Goal: Obtain resource: Obtain resource

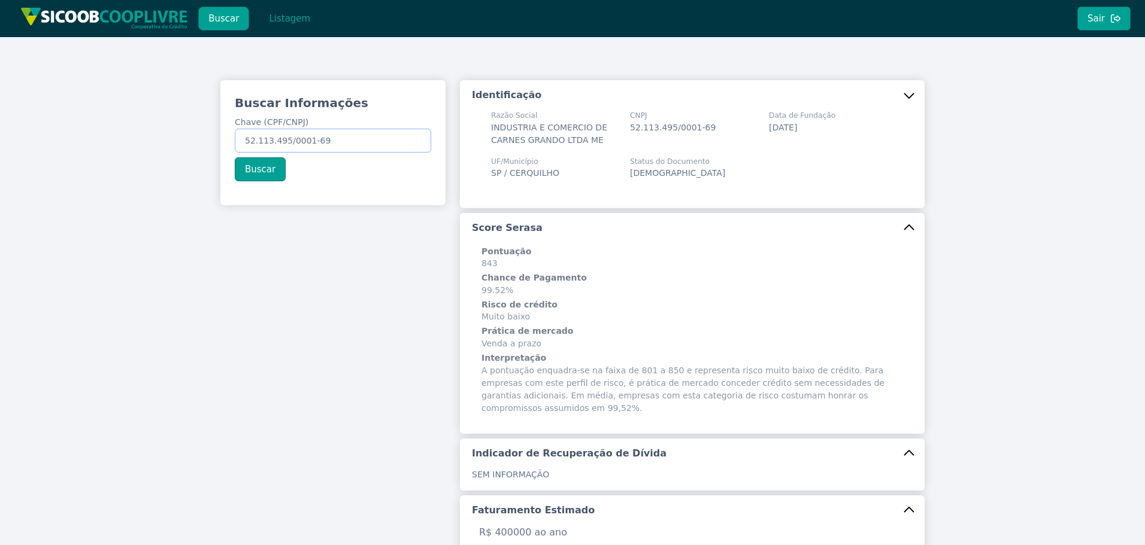
drag, startPoint x: 349, startPoint y: 137, endPoint x: 22, endPoint y: 104, distance: 328.6
click at [23, 104] on div "Buscar Informações Chave (CPF/CNPJ) 52.113.495/0001-69 Buscar Identificação Raz…" at bounding box center [572, 477] width 1145 height 880
paste input "334.466.408-51"
type input "334.466.408-51"
click at [257, 172] on button "Buscar" at bounding box center [260, 169] width 51 height 24
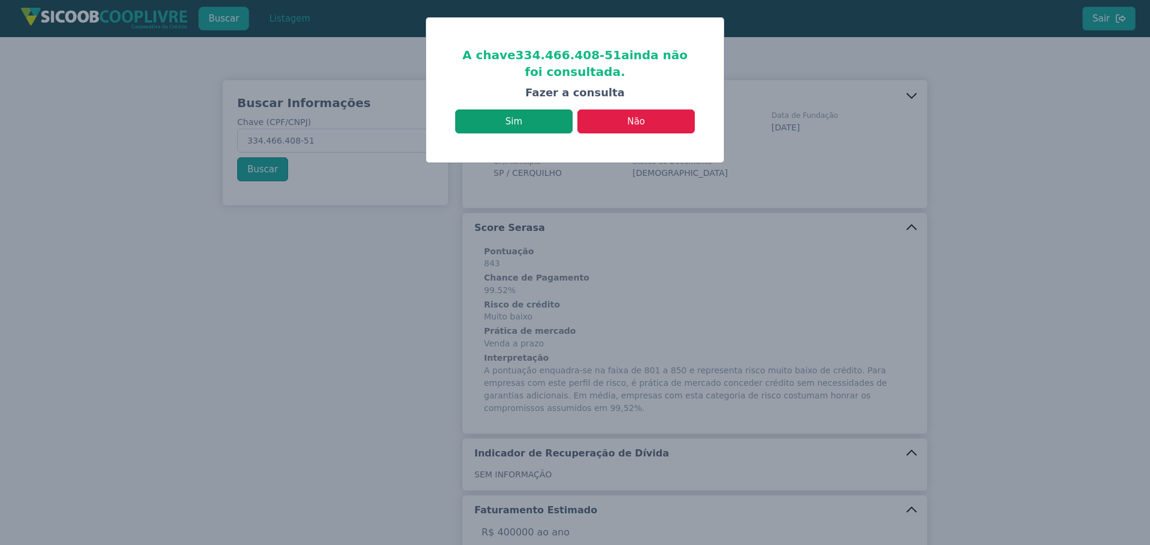
click at [548, 124] on button "Sim" at bounding box center [513, 122] width 117 height 24
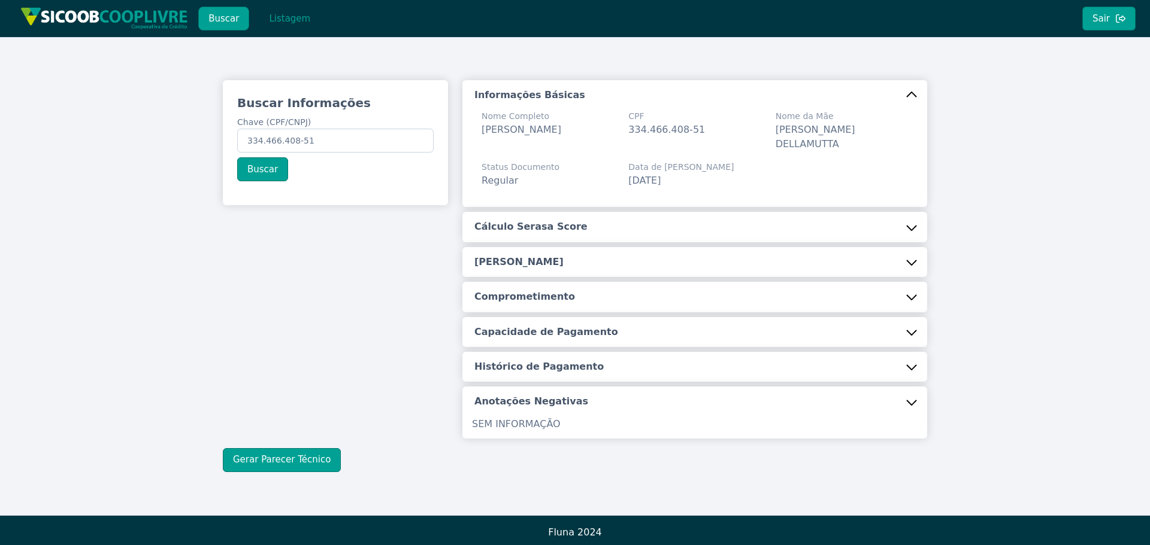
drag, startPoint x: 527, startPoint y: 199, endPoint x: 527, endPoint y: 211, distance: 11.4
click at [527, 212] on button "Cálculo Serasa Score" at bounding box center [694, 227] width 465 height 30
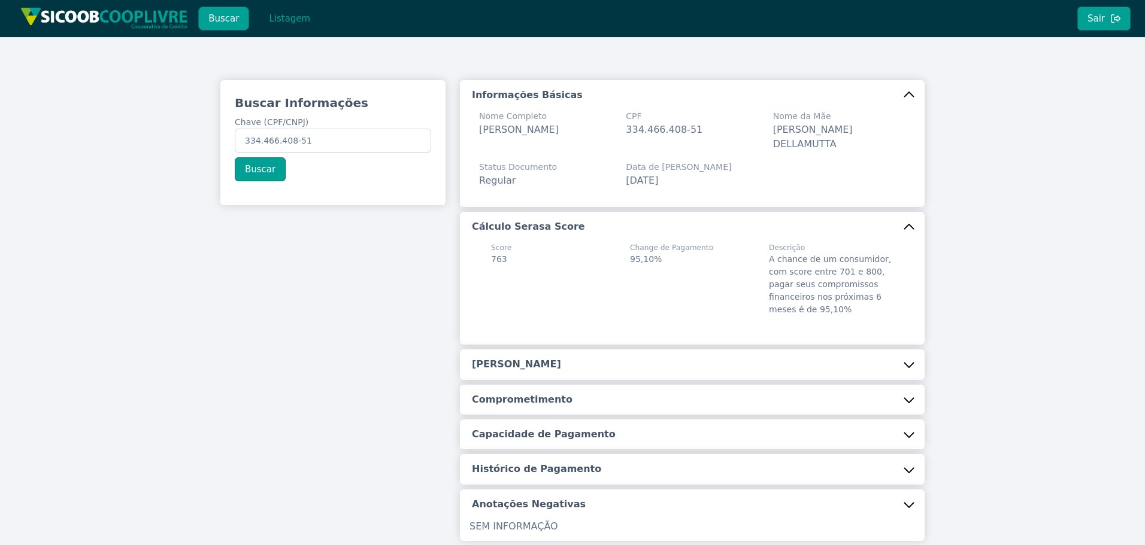
click at [514, 358] on h5 "[PERSON_NAME]" at bounding box center [516, 364] width 89 height 13
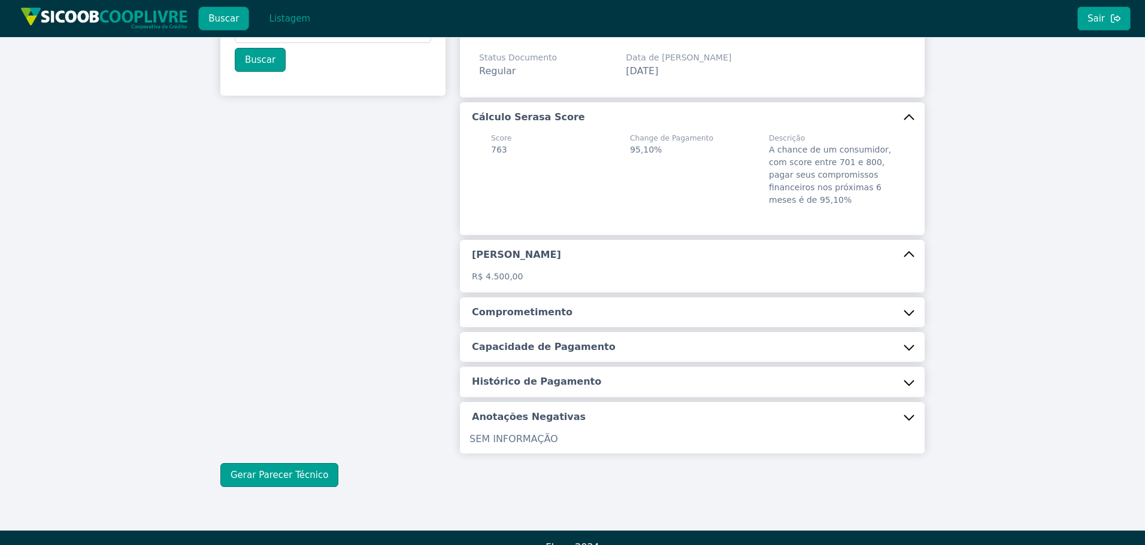
scroll to position [114, 0]
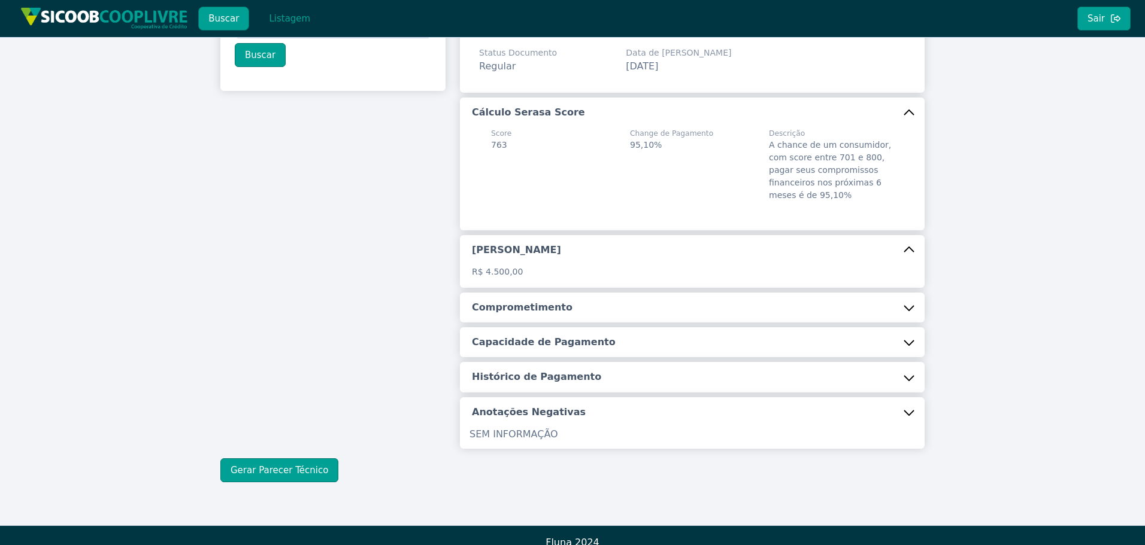
click at [586, 305] on button "Comprometimento" at bounding box center [692, 308] width 465 height 30
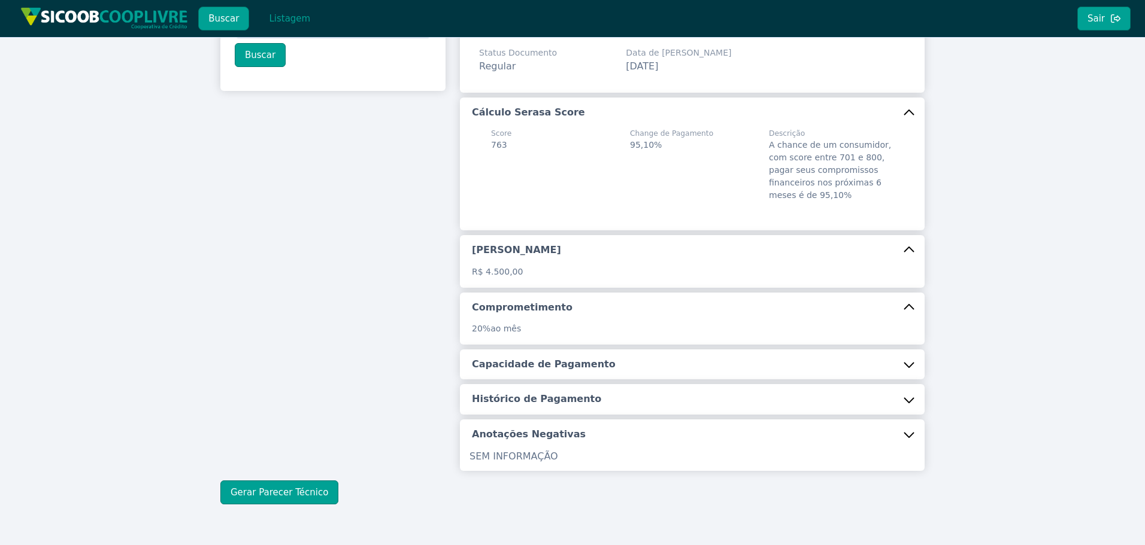
click at [536, 358] on h5 "Capacidade de Pagamento" at bounding box center [544, 364] width 144 height 13
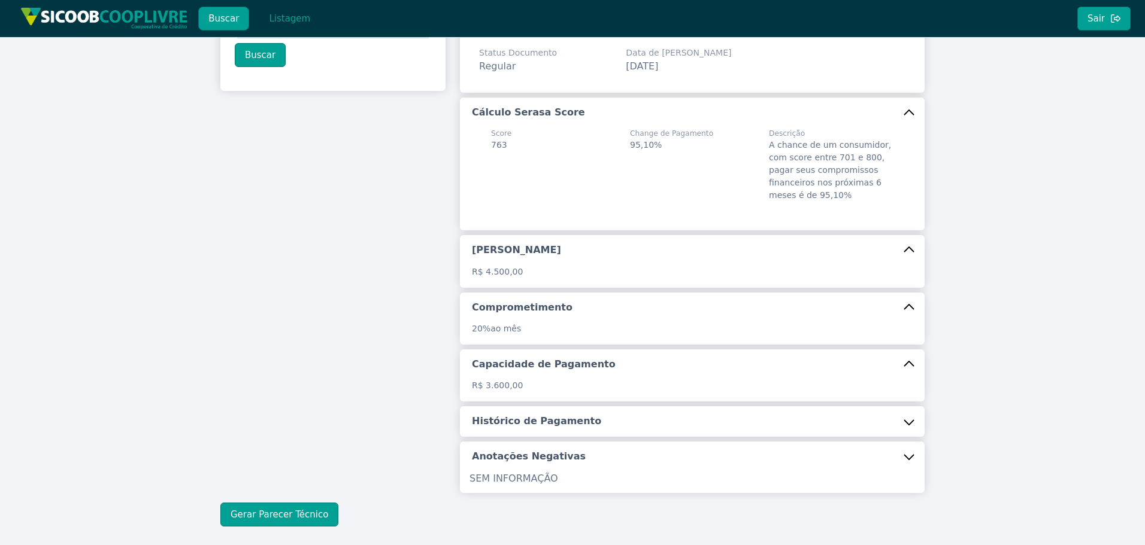
click at [516, 415] on h5 "Histórico de Pagamento" at bounding box center [536, 421] width 129 height 13
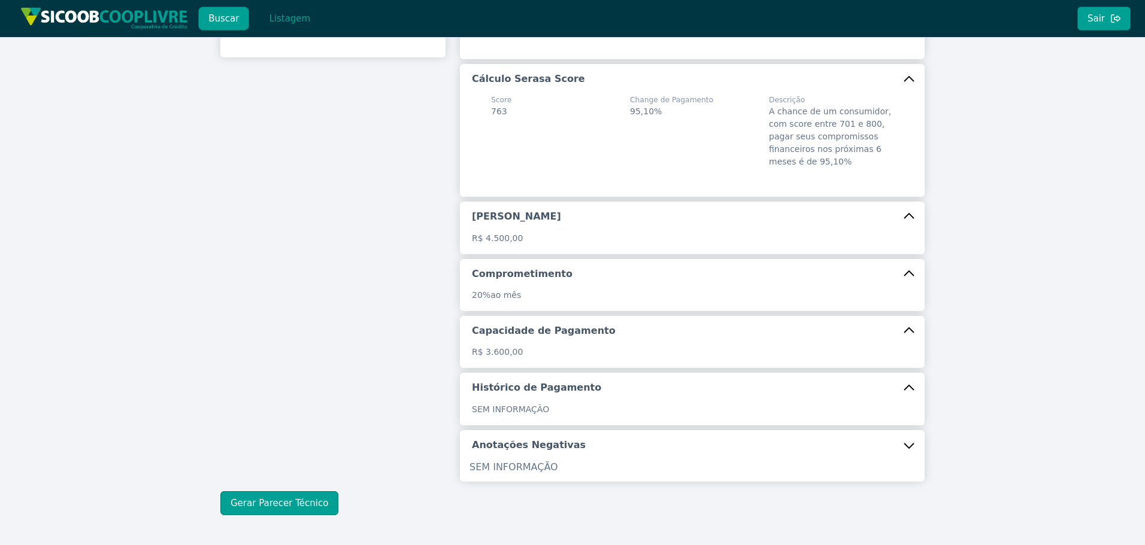
scroll to position [181, 0]
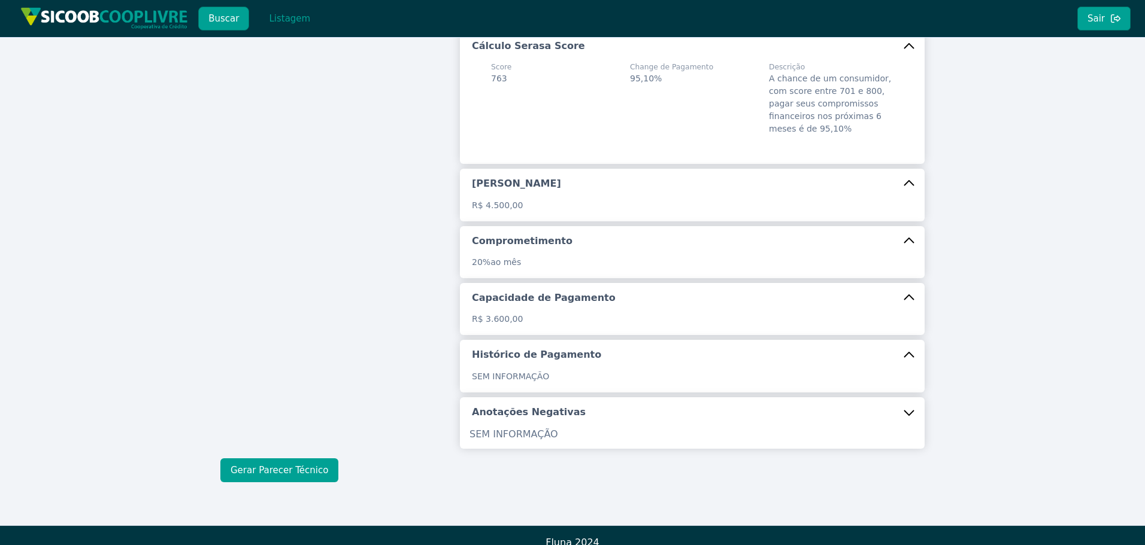
click at [280, 459] on button "Gerar Parecer Técnico" at bounding box center [279, 471] width 118 height 24
click at [251, 459] on button "Gerar Parecer Técnico" at bounding box center [279, 471] width 118 height 24
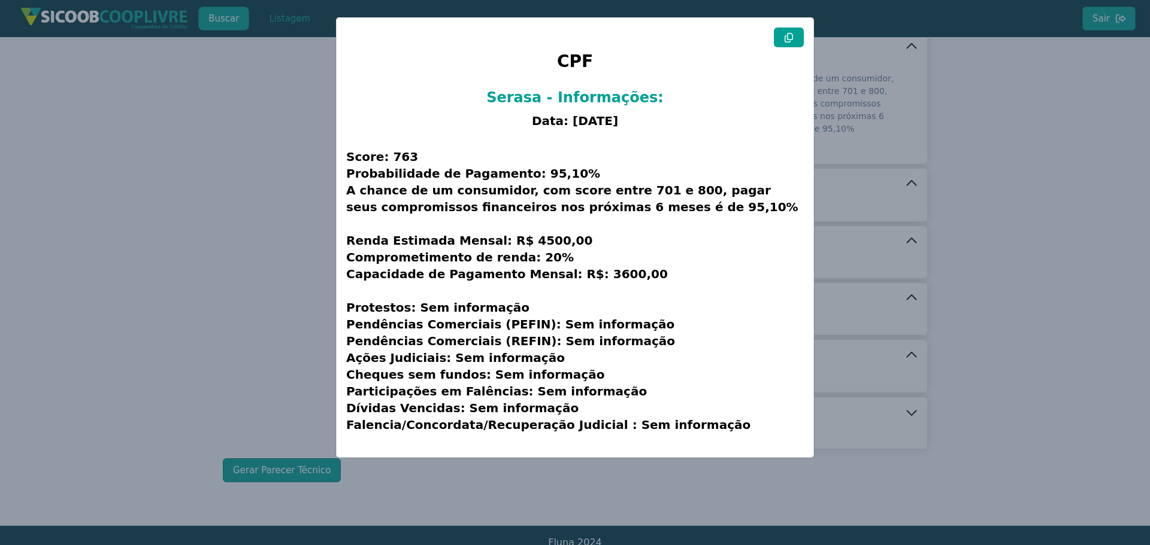
click at [789, 41] on icon at bounding box center [789, 38] width 10 height 10
click at [320, 191] on modal-container "CPF Serasa - Informações: Data: [DATE] Score: 763 Probabilidade de Pagamento: 9…" at bounding box center [575, 272] width 1150 height 545
